Goal: Task Accomplishment & Management: Manage account settings

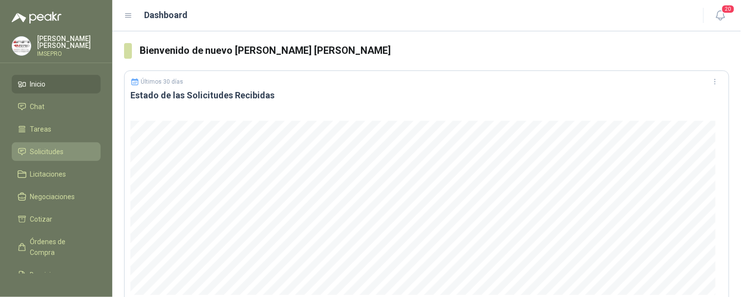
click at [52, 150] on span "Solicitudes" at bounding box center [47, 151] width 34 height 11
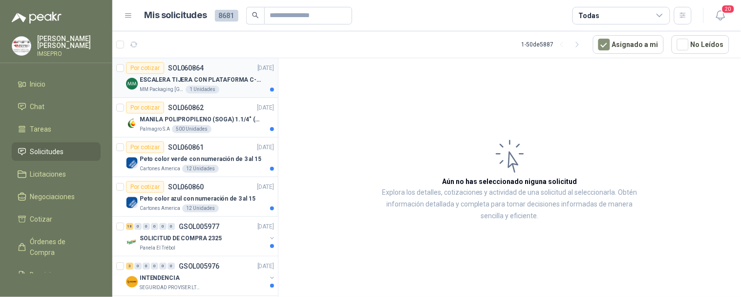
click at [228, 86] on div "MM Packaging [GEOGRAPHIC_DATA] 1 Unidades" at bounding box center [207, 90] width 134 height 8
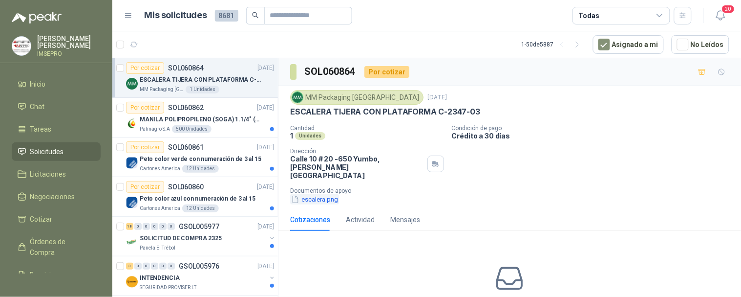
click at [331, 194] on button "escalera.png" at bounding box center [314, 199] width 49 height 10
